Goal: Information Seeking & Learning: Learn about a topic

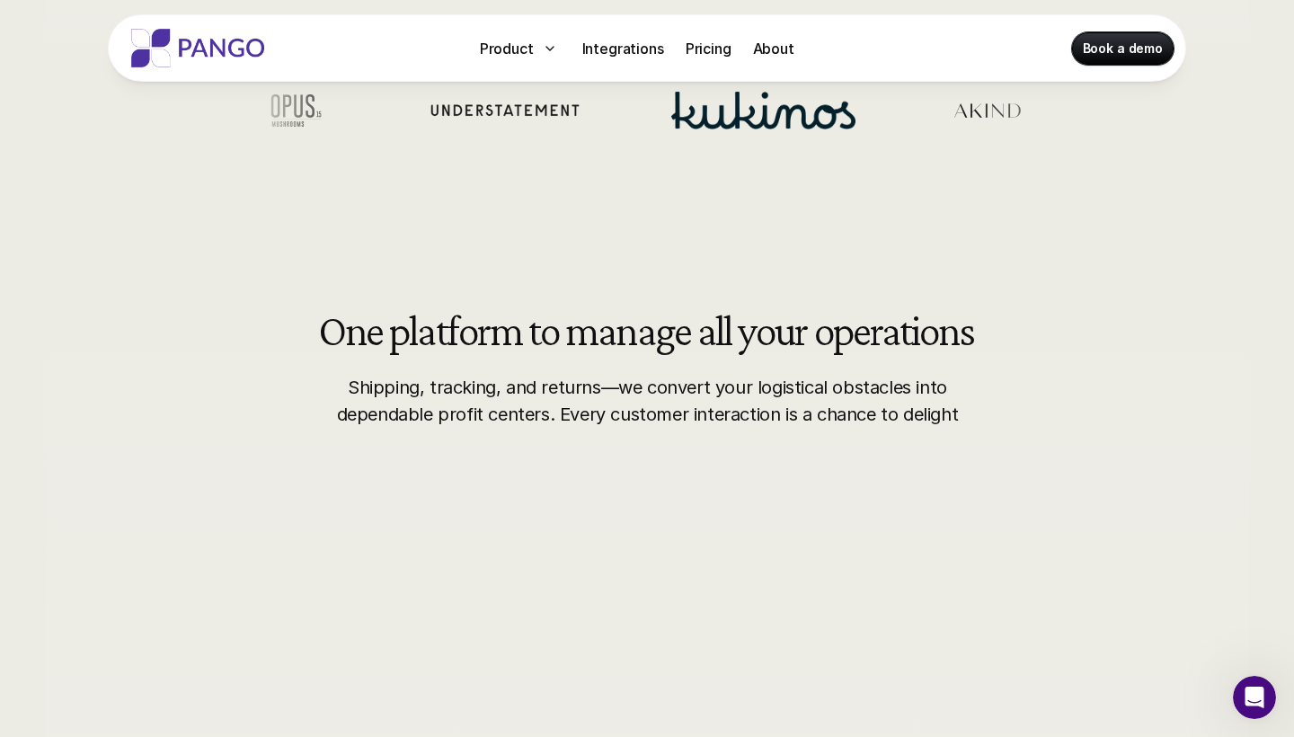
scroll to position [703, 0]
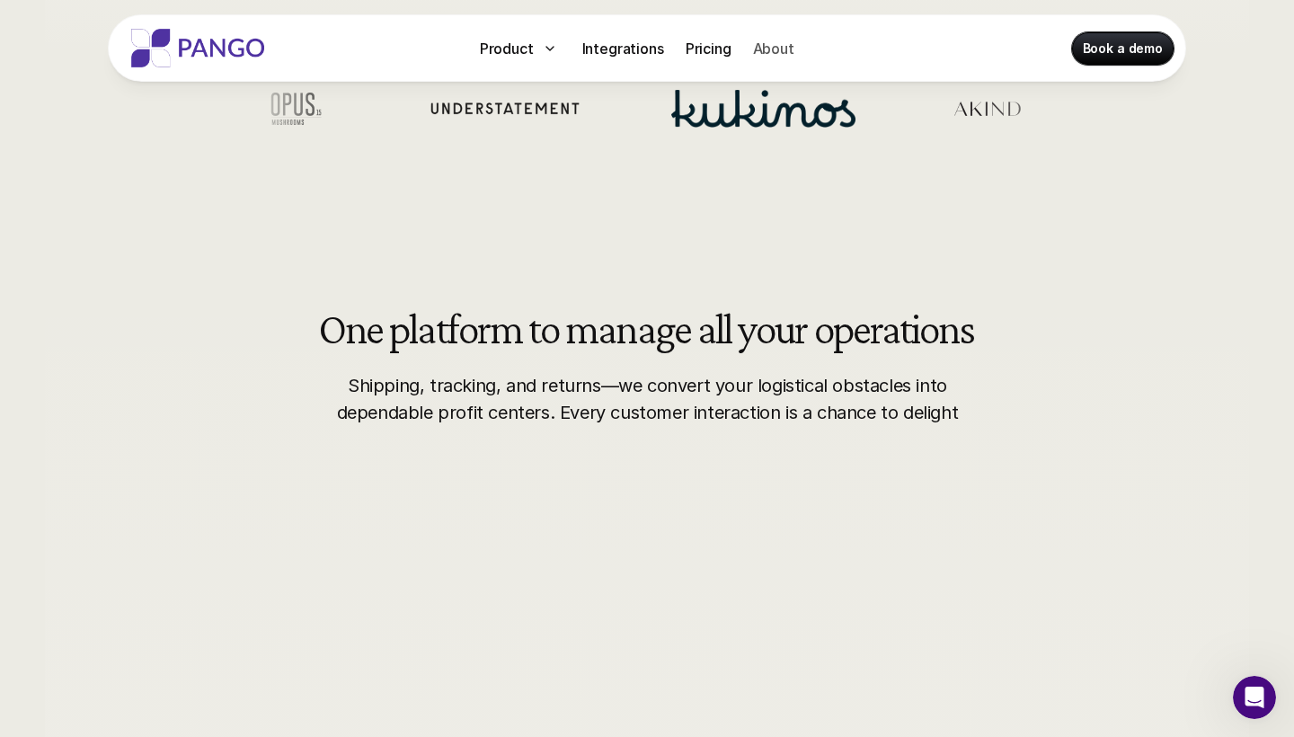
click at [766, 52] on p "About" at bounding box center [773, 49] width 41 height 22
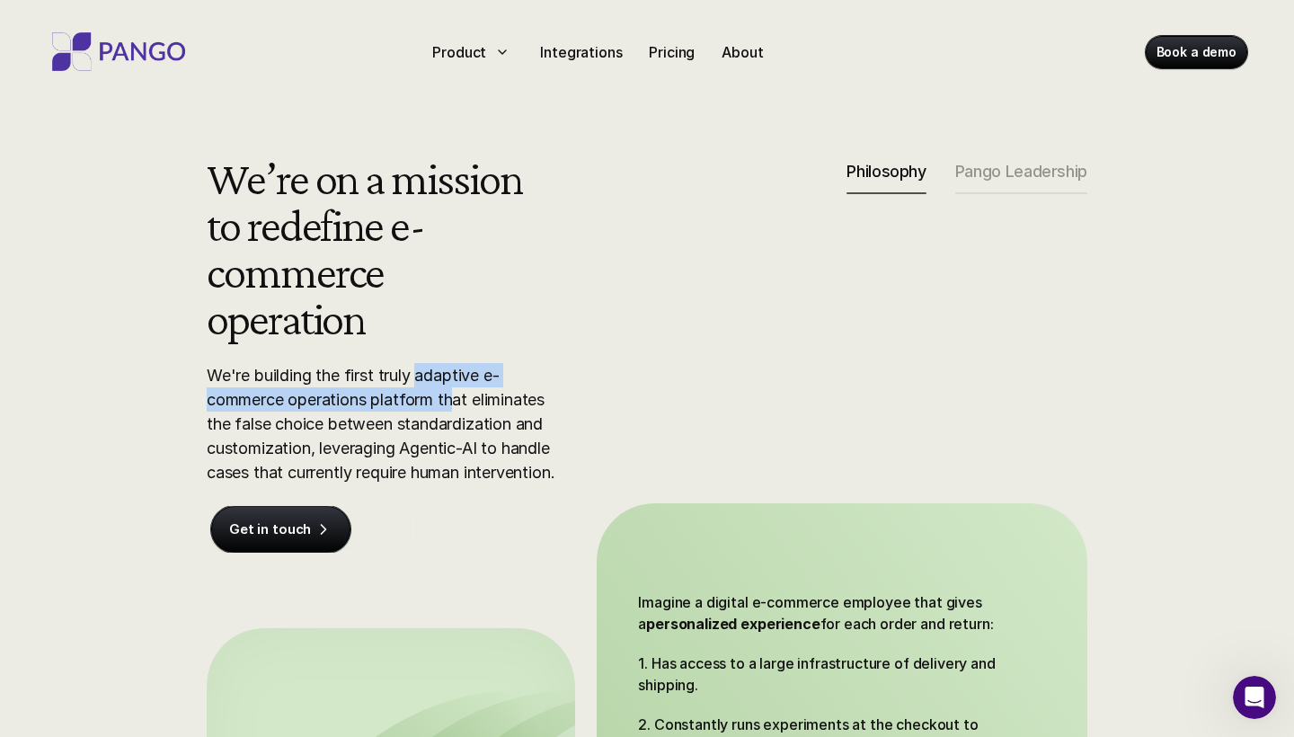
drag, startPoint x: 422, startPoint y: 376, endPoint x: 460, endPoint y: 387, distance: 40.1
click at [460, 387] on p "We're building the first truly adaptive e-commerce operations platform that eli…" at bounding box center [387, 423] width 360 height 121
click at [452, 373] on p "We're building the first truly adaptive e-commerce operations platform that eli…" at bounding box center [387, 423] width 360 height 121
drag, startPoint x: 420, startPoint y: 373, endPoint x: 456, endPoint y: 388, distance: 39.1
click at [456, 388] on p "We're building the first truly adaptive e-commerce operations platform that eli…" at bounding box center [387, 423] width 360 height 121
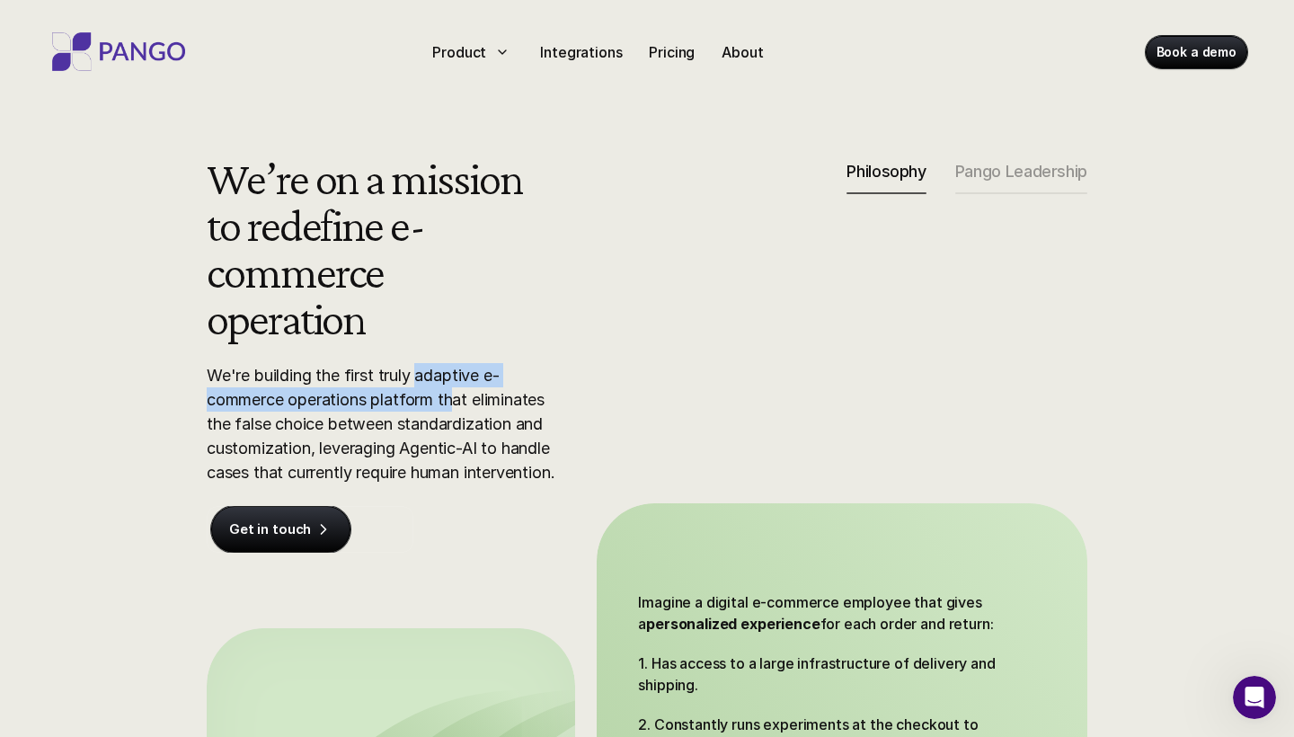
click at [456, 388] on p "We're building the first truly adaptive e-commerce operations platform that eli…" at bounding box center [387, 423] width 360 height 121
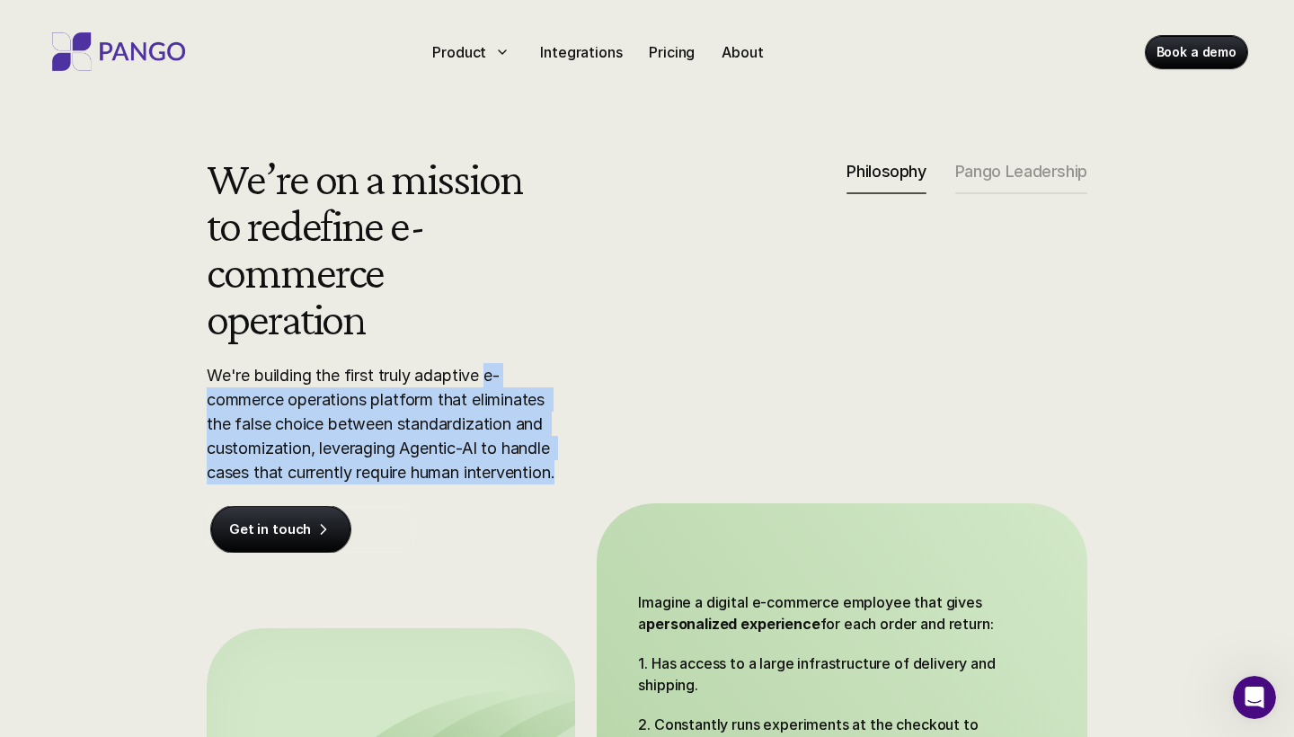
drag, startPoint x: 491, startPoint y: 384, endPoint x: 583, endPoint y: 488, distance: 139.4
click at [583, 488] on div "We’re on a mission to redefine e-commerce operation We're building the first tr…" at bounding box center [647, 551] width 989 height 793
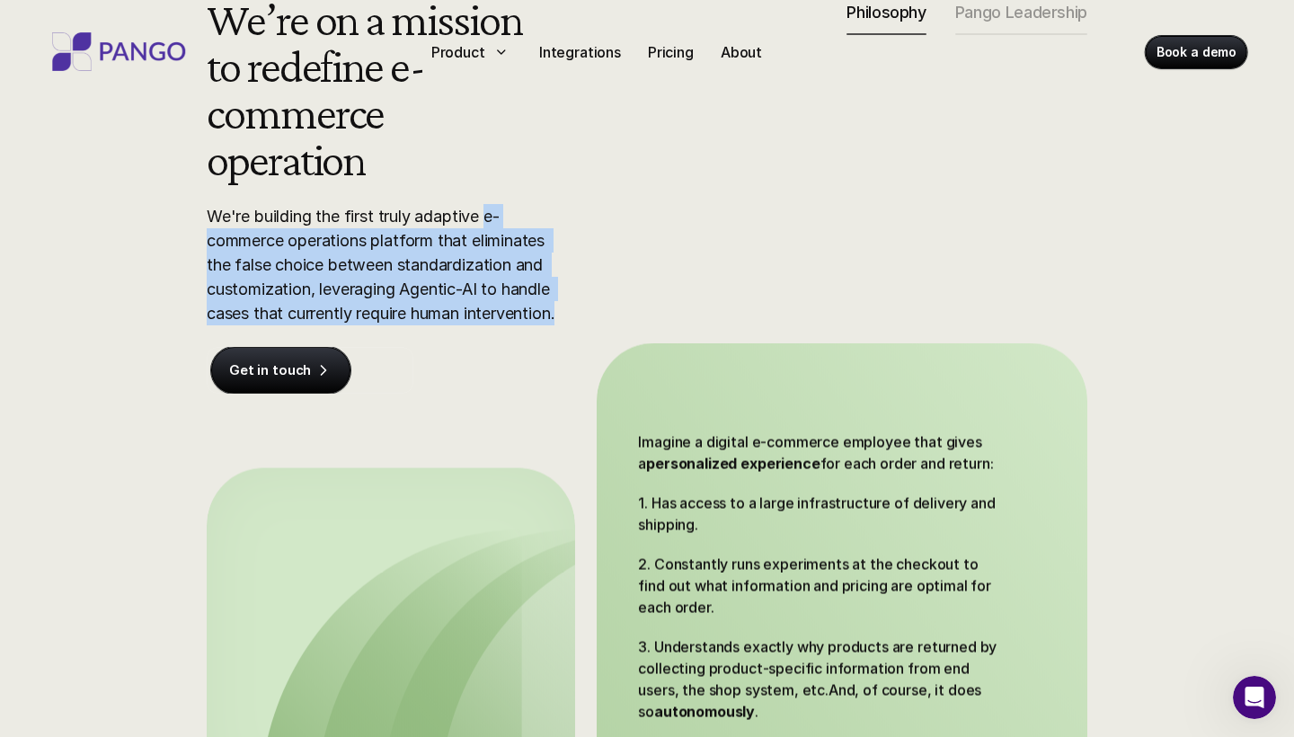
scroll to position [274, 0]
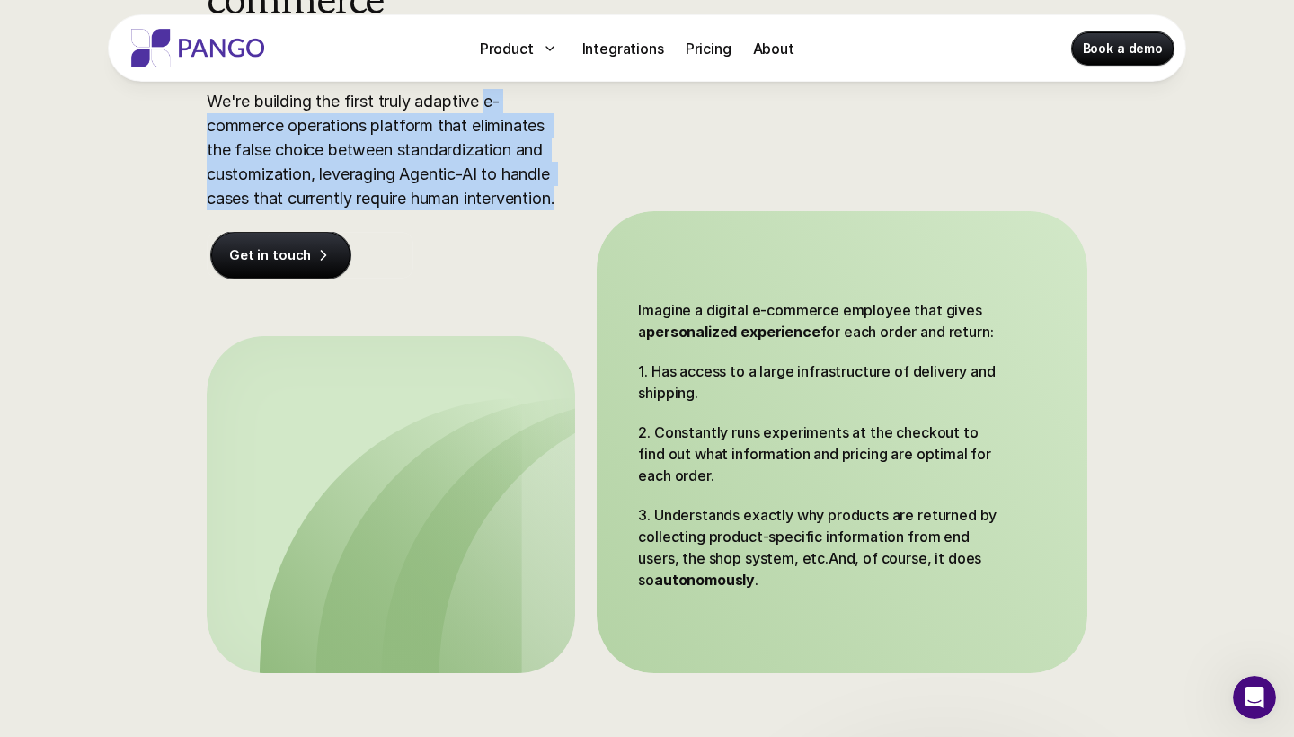
copy p "e-commerce operations platform that eliminates the false choice between standar…"
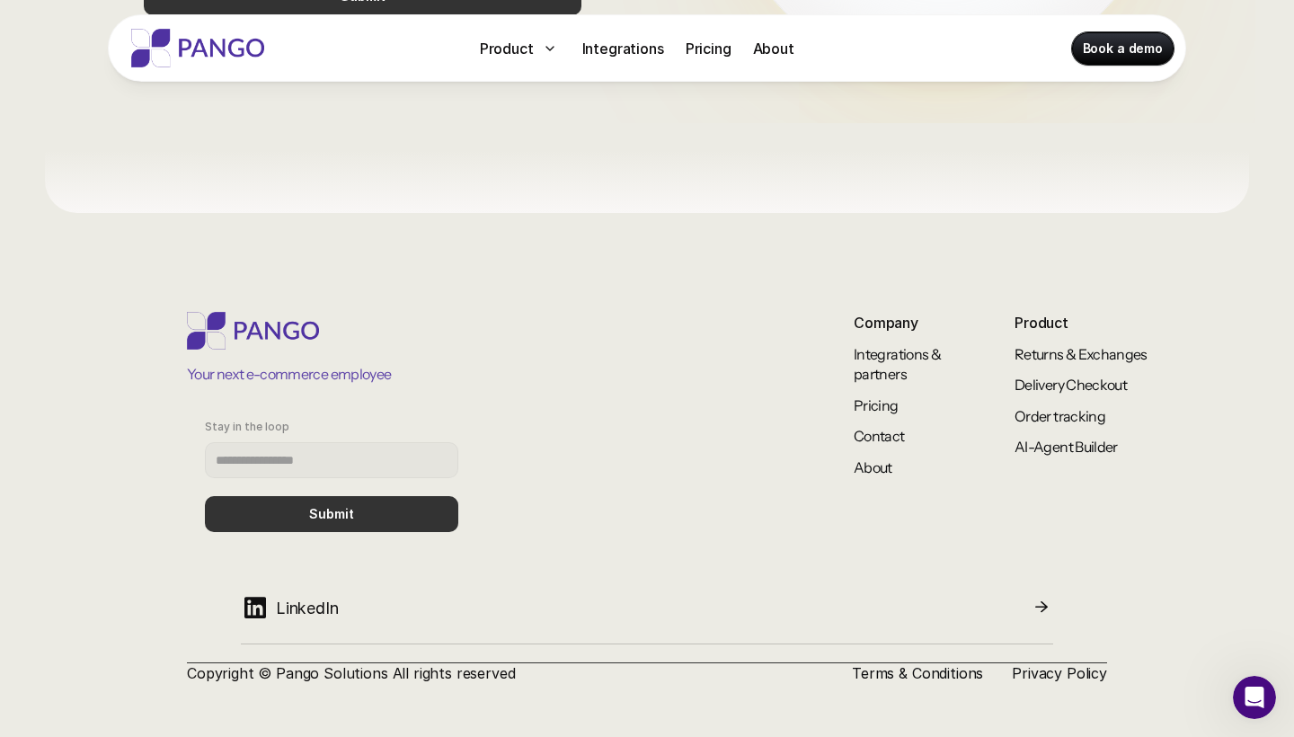
scroll to position [1561, 0]
click at [875, 334] on p "Company" at bounding box center [903, 324] width 99 height 22
click at [869, 464] on link "About" at bounding box center [873, 468] width 39 height 18
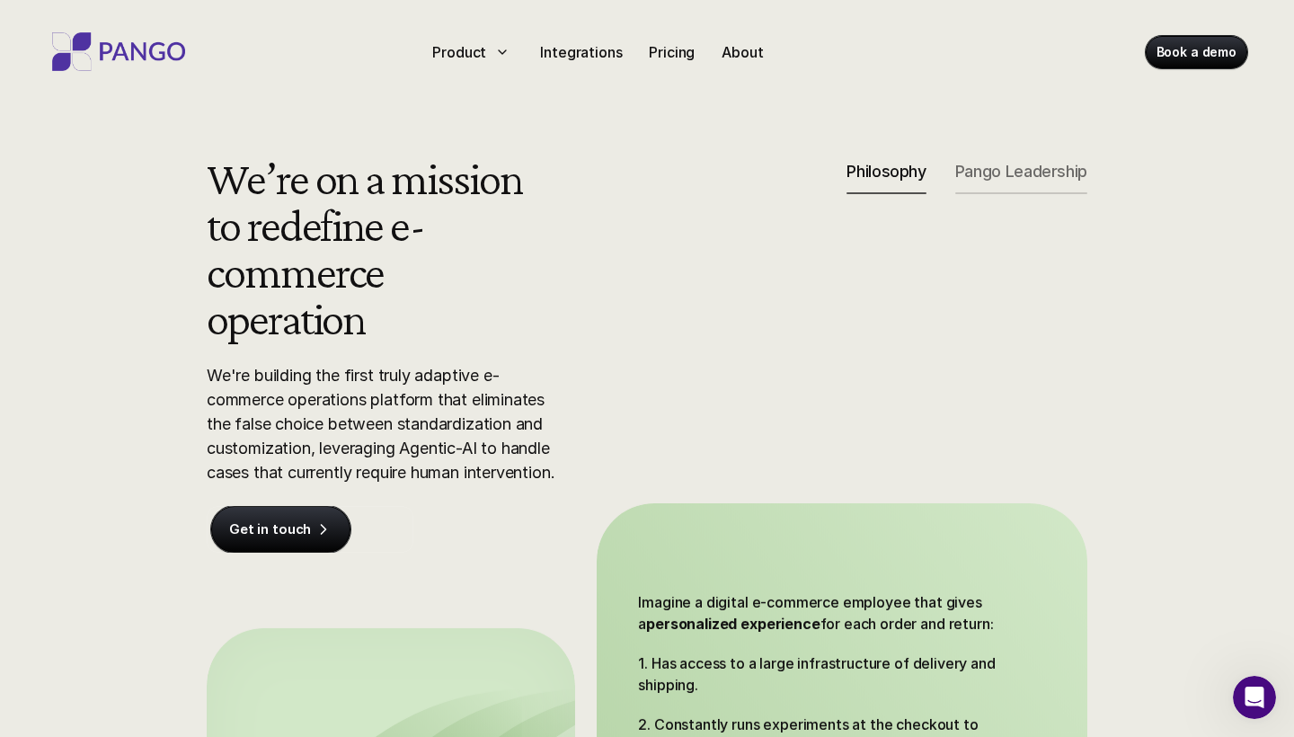
click at [996, 184] on div "Pango Leadership" at bounding box center [1022, 178] width 132 height 32
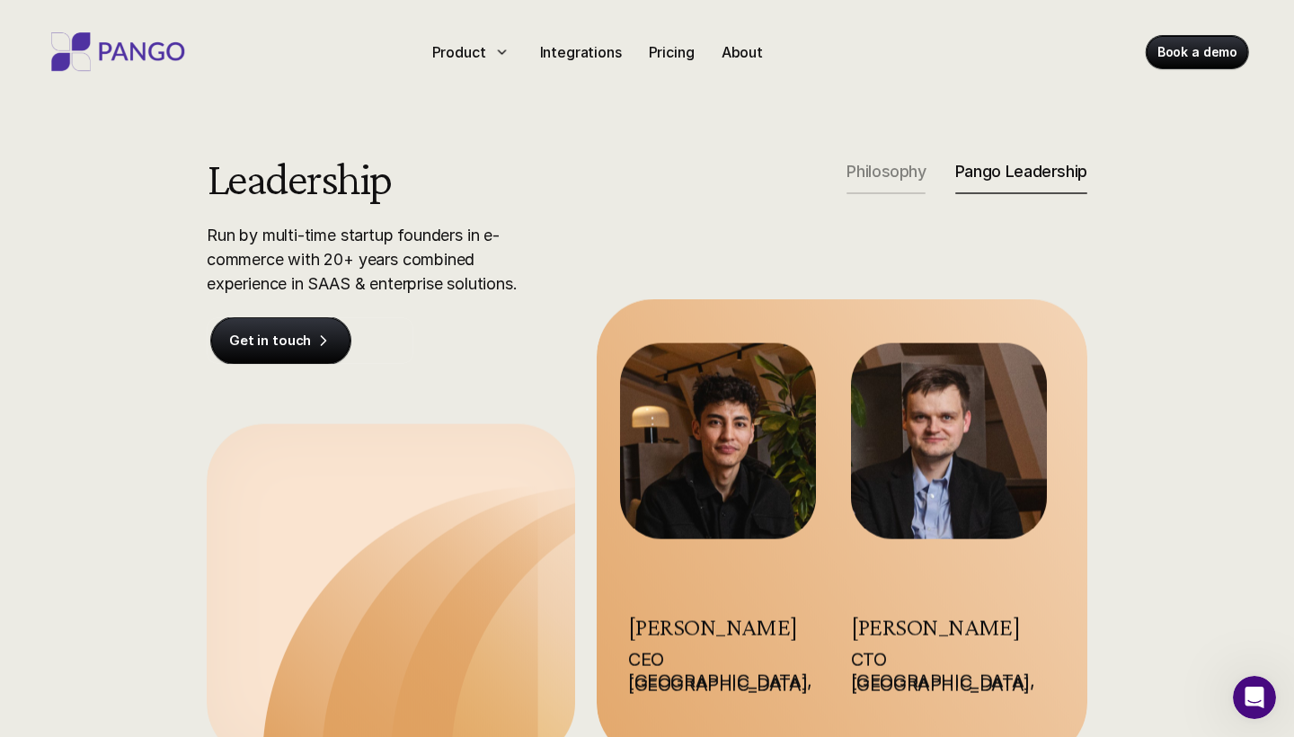
click at [906, 175] on p "Philosophy" at bounding box center [886, 172] width 79 height 20
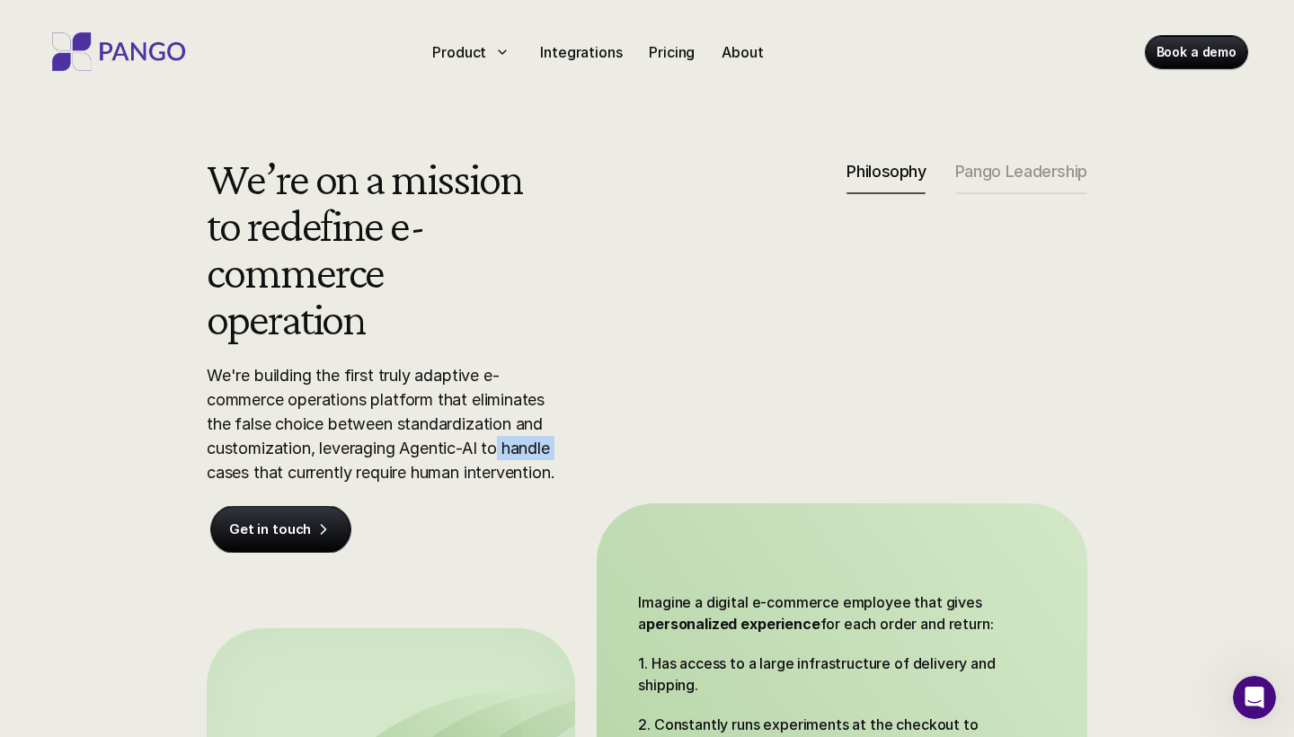
drag, startPoint x: 502, startPoint y: 449, endPoint x: 574, endPoint y: 457, distance: 72.4
click at [574, 457] on div "We’re on a mission to redefine e-commerce operation We're building the first tr…" at bounding box center [647, 551] width 989 height 793
click at [549, 469] on p "We're building the first truly adaptive e-commerce operations platform that eli…" at bounding box center [387, 423] width 360 height 121
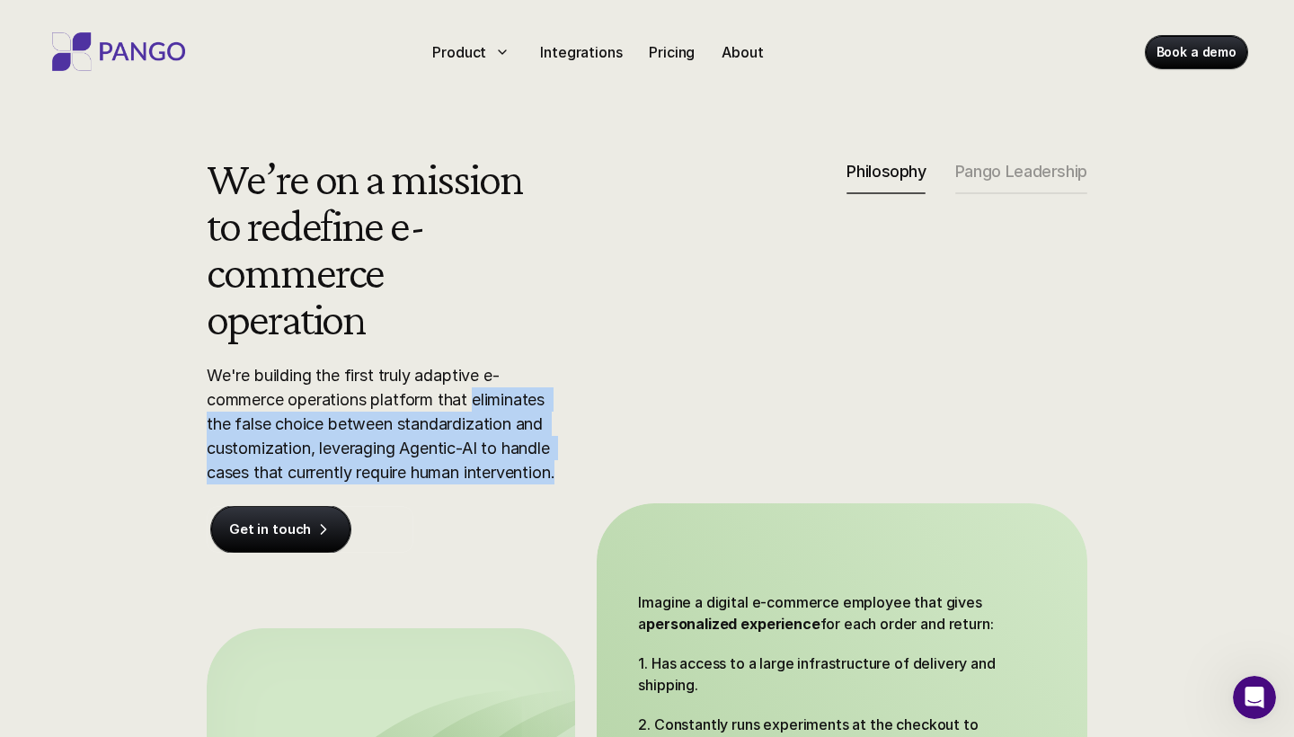
drag, startPoint x: 479, startPoint y: 404, endPoint x: 564, endPoint y: 497, distance: 126.0
click at [564, 497] on div "We’re on a mission to redefine e-commerce operation We're building the first tr…" at bounding box center [647, 551] width 989 height 793
click at [516, 444] on p "We're building the first truly adaptive e-commerce operations platform that eli…" at bounding box center [387, 423] width 360 height 121
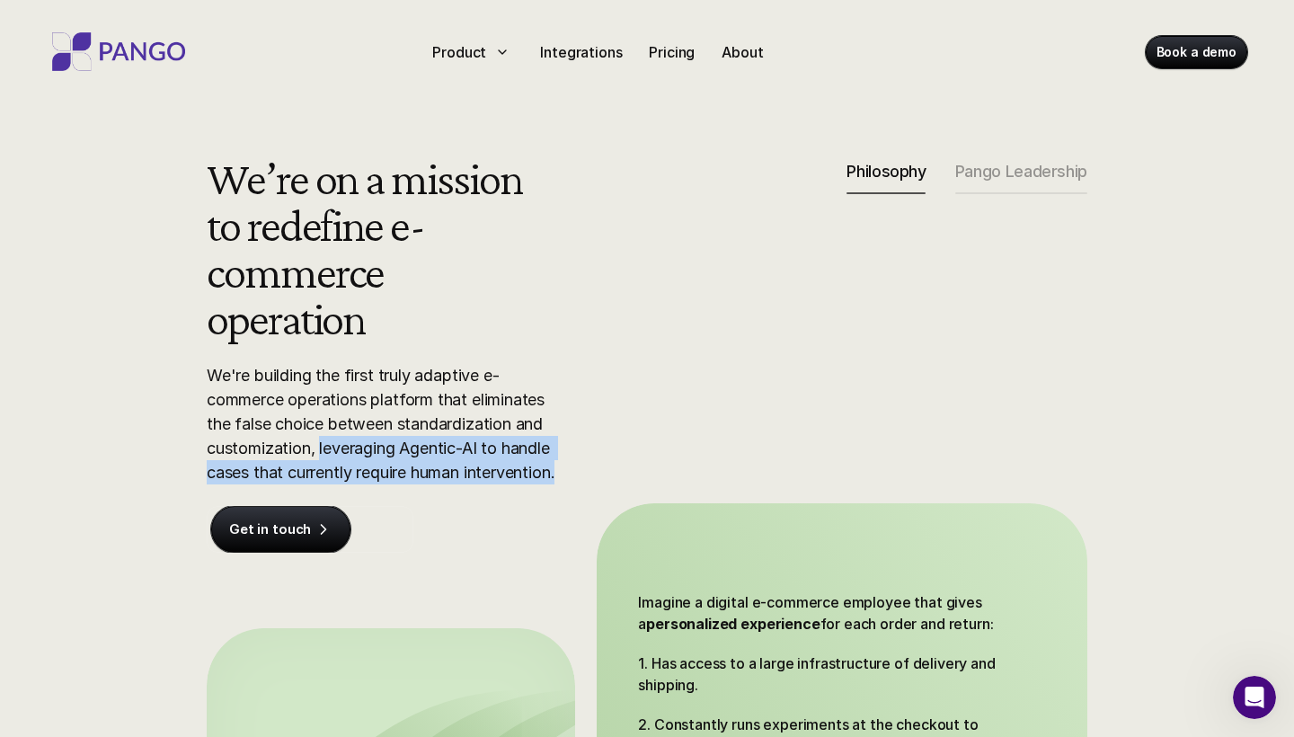
drag, startPoint x: 320, startPoint y: 449, endPoint x: 613, endPoint y: 473, distance: 294.1
click at [614, 473] on div "We’re on a mission to redefine e-commerce operation We're building the first tr…" at bounding box center [647, 551] width 989 height 793
copy p "leveraging Agentic-AI to handle cases that currently require human intervention."
click at [578, 49] on p "Integrations" at bounding box center [581, 52] width 82 height 22
